Goal: Contribute content

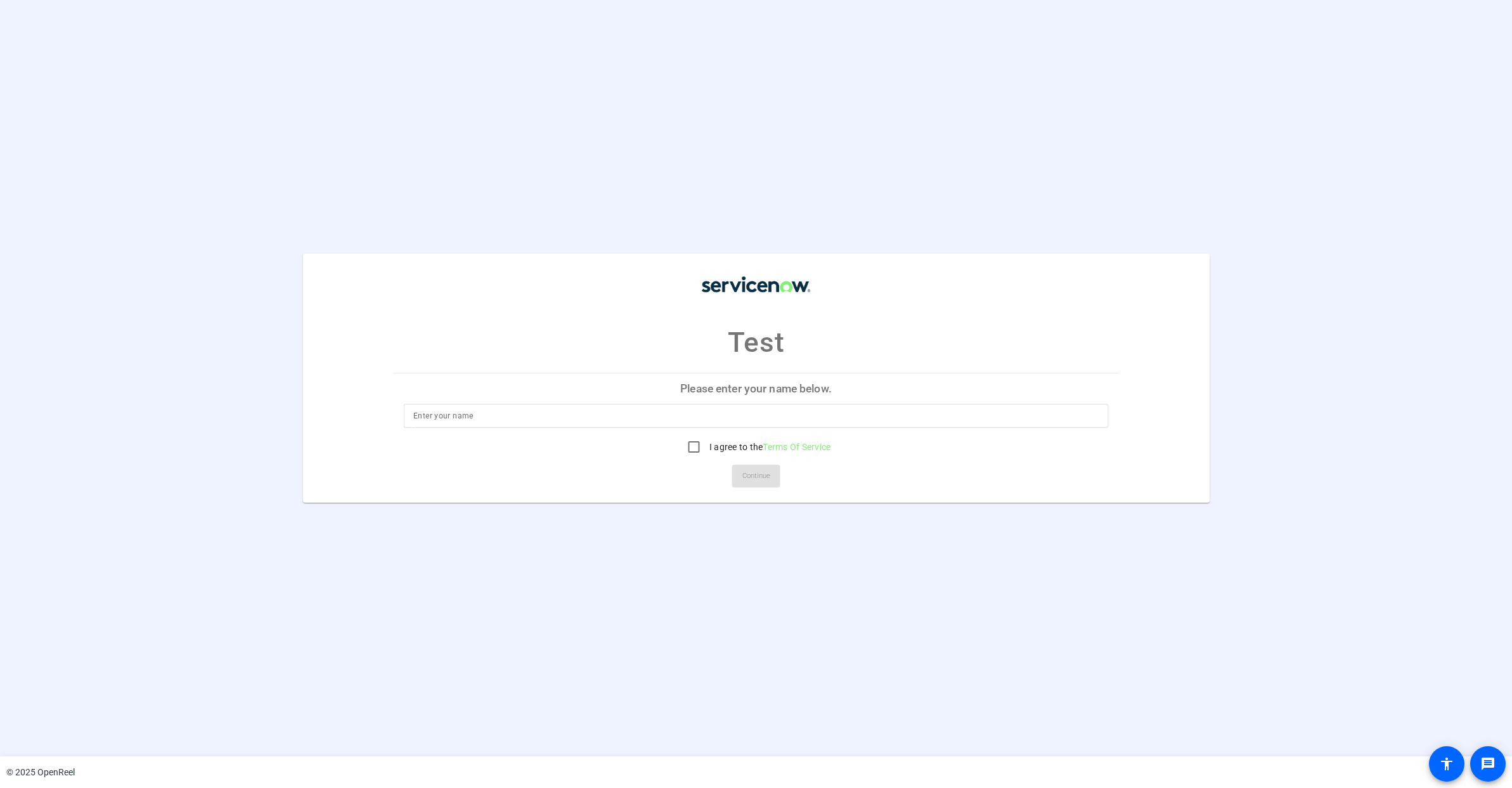
click at [564, 417] on input at bounding box center [755, 416] width 685 height 15
type input "[PERSON_NAME]"
click at [693, 446] on input "I agree to the Terms Of Service" at bounding box center [694, 447] width 25 height 25
checkbox input "true"
click at [757, 476] on span "Continue" at bounding box center [757, 476] width 28 height 19
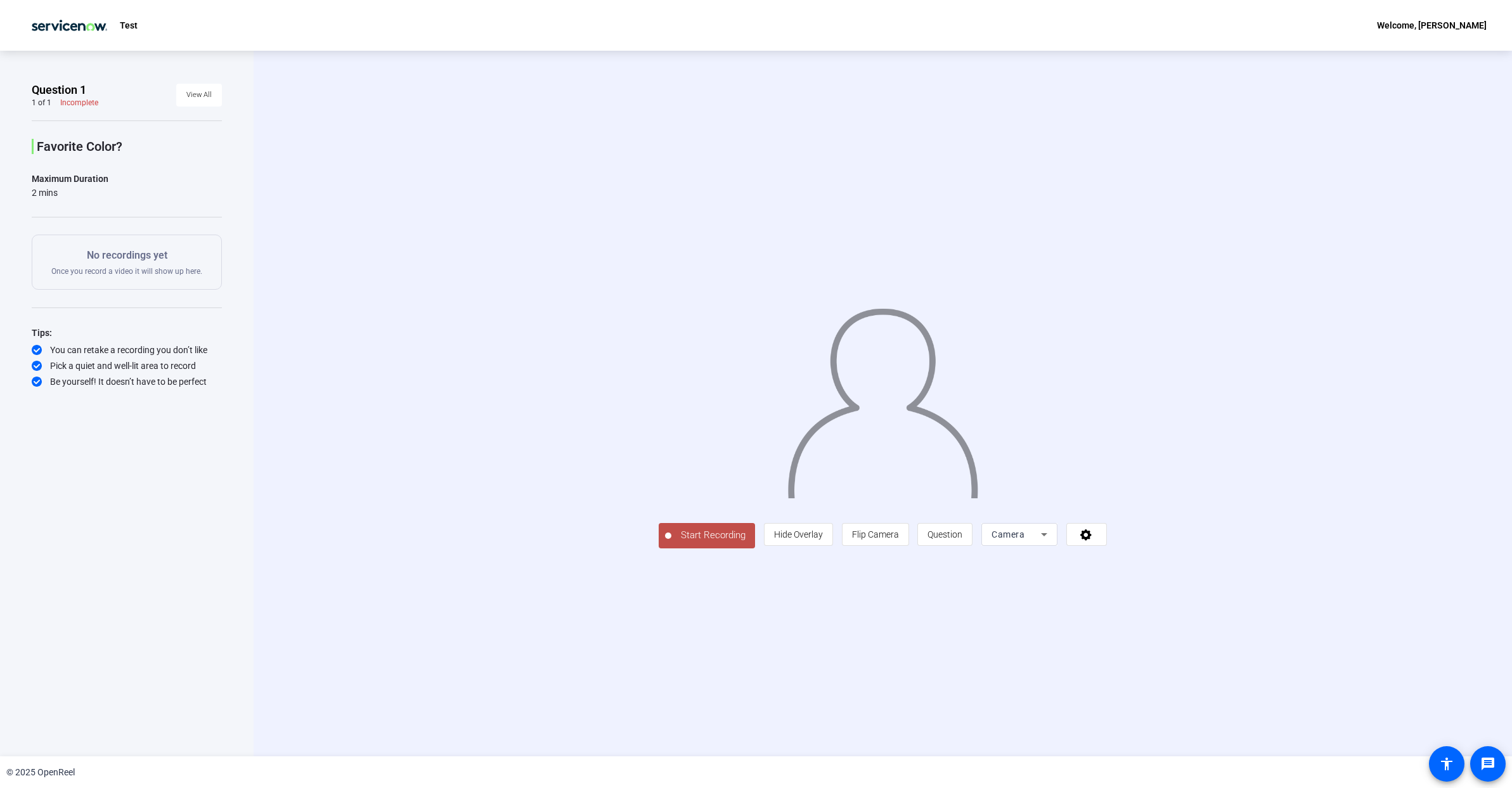
click at [671, 542] on span "Start Recording" at bounding box center [713, 535] width 83 height 15
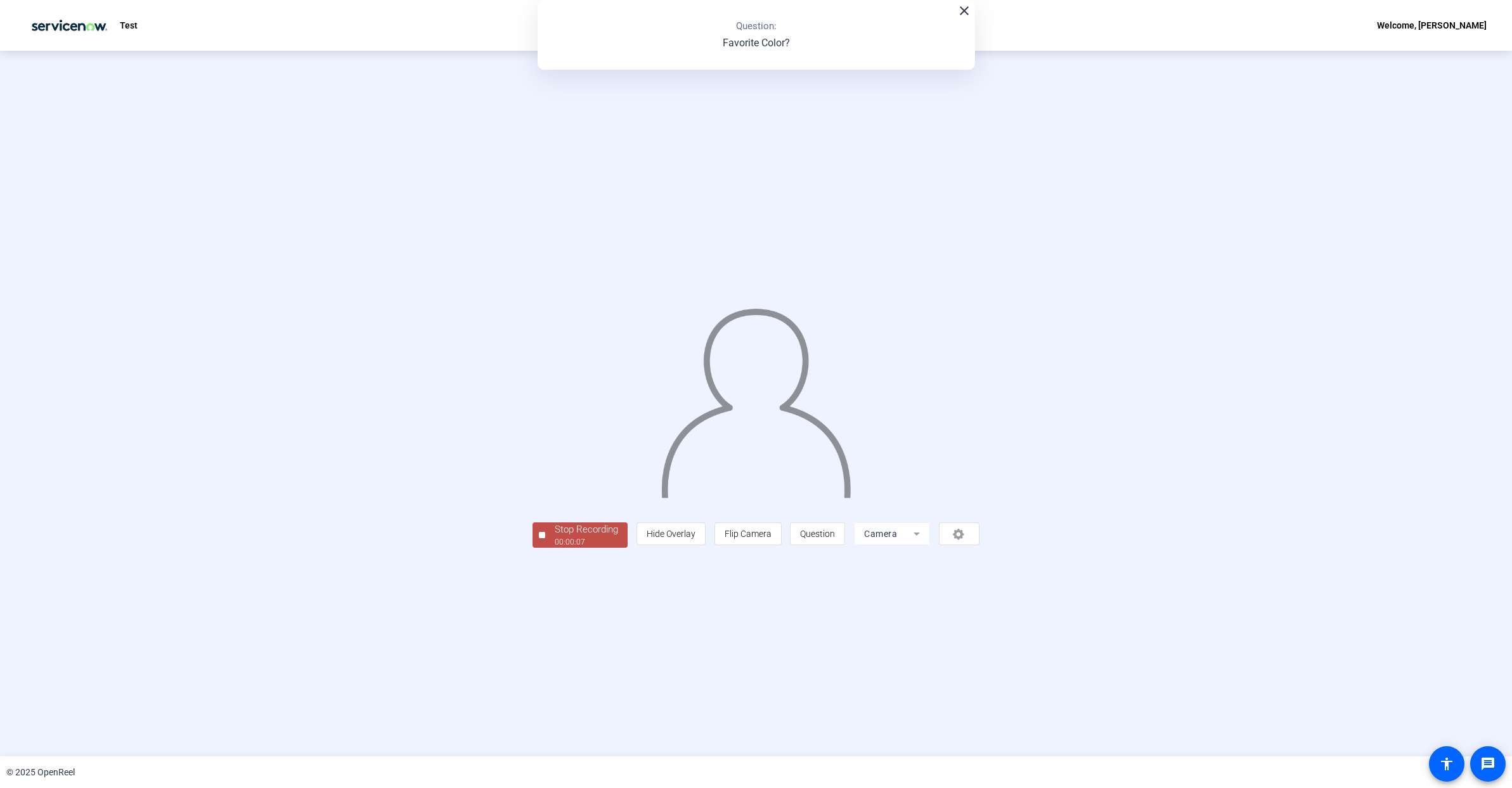
click at [554, 537] on div "Stop Recording" at bounding box center [586, 530] width 63 height 15
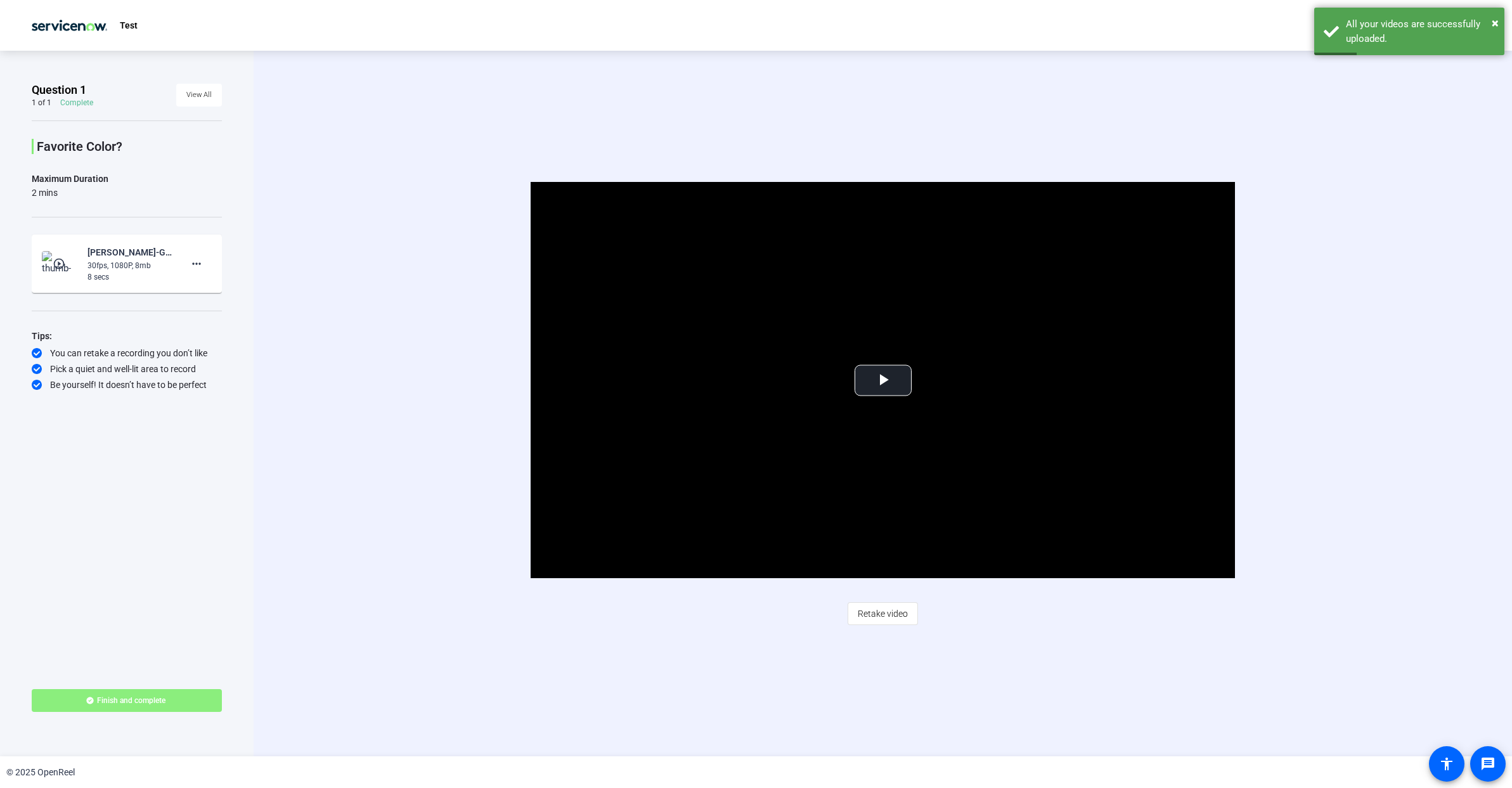
click at [165, 701] on span "Finish and complete" at bounding box center [131, 700] width 69 height 10
